Goal: Task Accomplishment & Management: Manage account settings

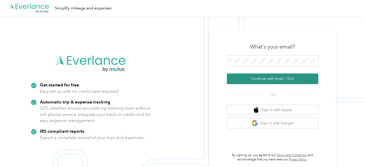
click at [272, 78] on button "Continue with Email / SSO" at bounding box center [272, 78] width 91 height 11
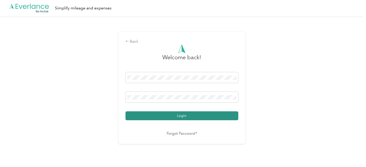
click at [197, 115] on button "Login" at bounding box center [181, 115] width 113 height 9
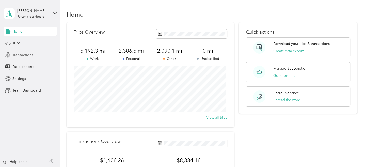
click at [27, 54] on span "Transactions" at bounding box center [22, 54] width 21 height 5
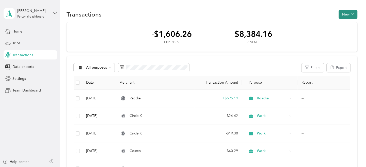
click at [352, 12] on button "New" at bounding box center [348, 14] width 19 height 9
click at [345, 25] on span "Expense" at bounding box center [345, 23] width 14 height 5
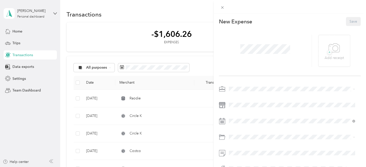
scroll to position [17, 0]
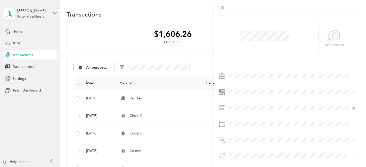
click at [232, 81] on span "Work" at bounding box center [234, 80] width 9 height 4
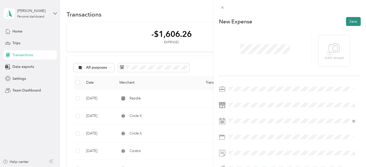
click at [349, 22] on button "Save" at bounding box center [353, 21] width 15 height 9
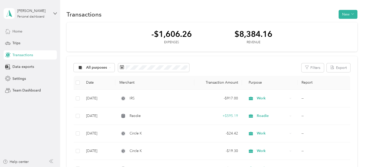
click at [16, 31] on span "Home" at bounding box center [17, 31] width 10 height 5
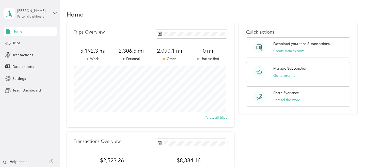
click at [39, 15] on div "Personal dashboard" at bounding box center [30, 16] width 27 height 3
click at [21, 42] on div "Log out" at bounding box center [57, 41] width 100 height 9
